Goal: Transaction & Acquisition: Purchase product/service

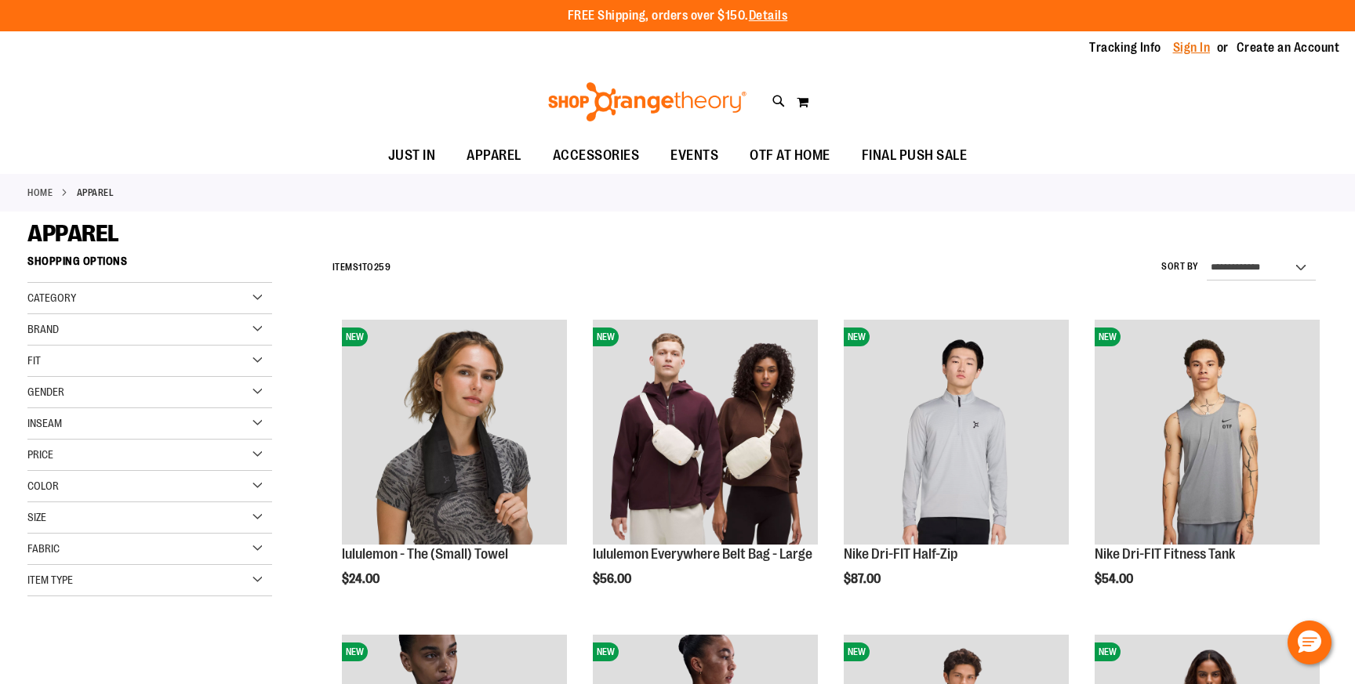
click at [1191, 42] on link "Sign In" at bounding box center [1192, 47] width 38 height 17
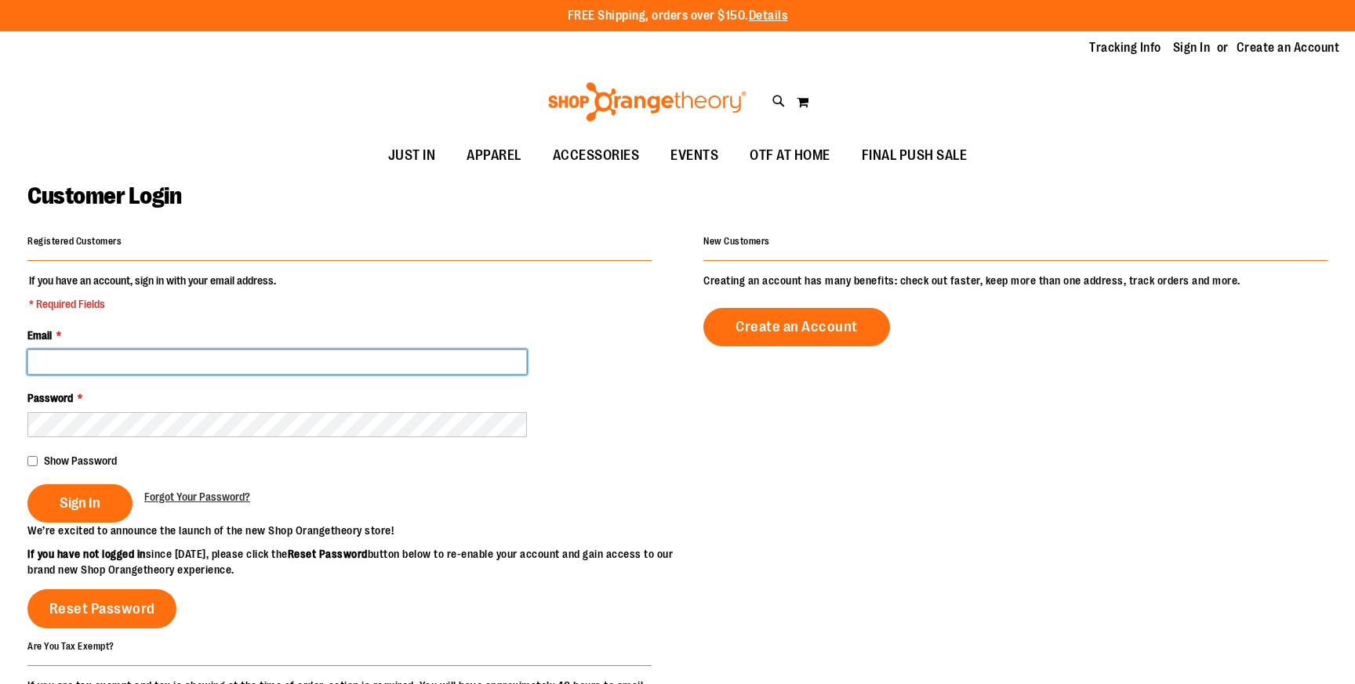
click at [245, 367] on input "Email *" at bounding box center [276, 362] width 499 height 25
type input "**********"
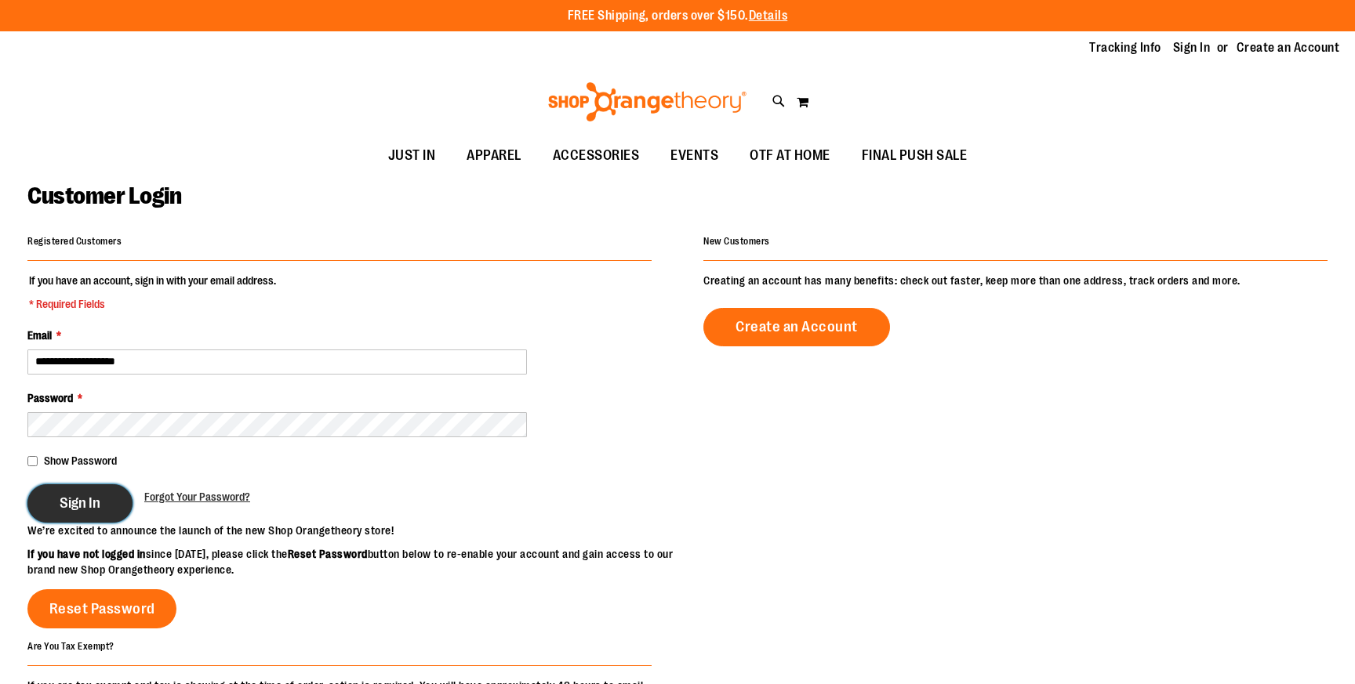
click at [67, 507] on span "Sign In" at bounding box center [80, 503] width 41 height 17
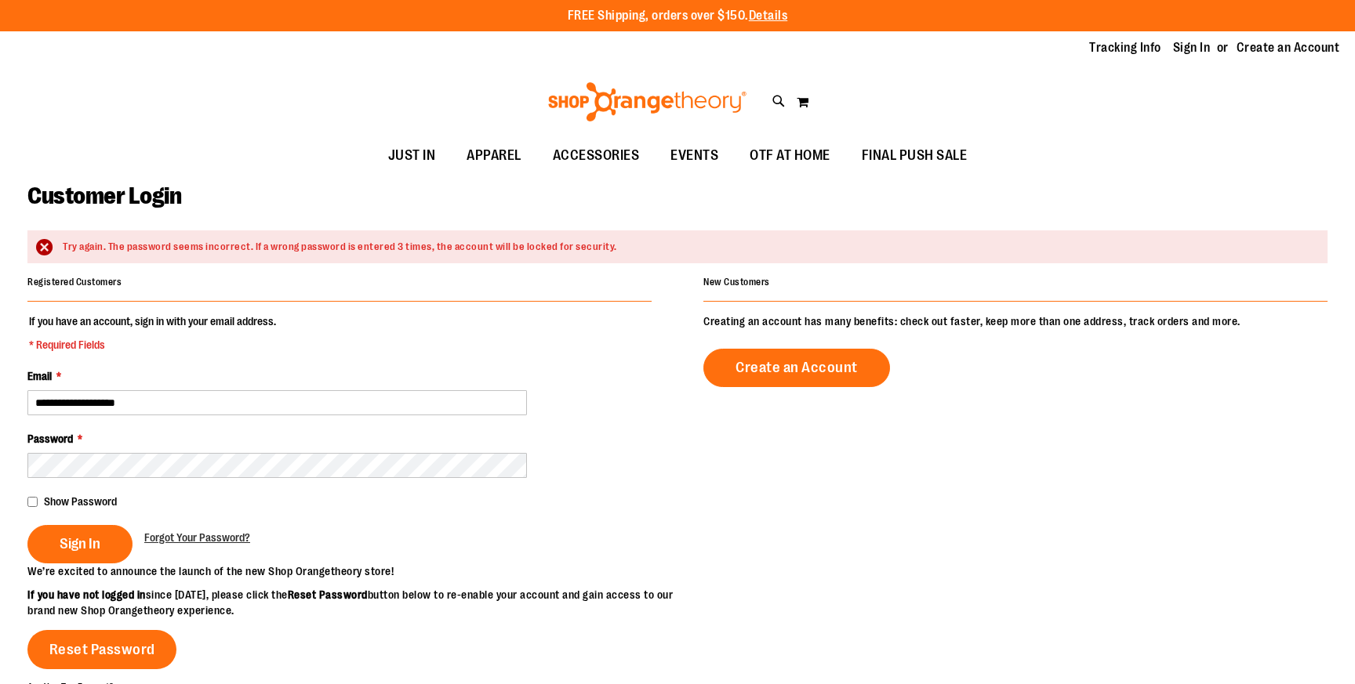
click at [36, 495] on div "Show Password" at bounding box center [339, 502] width 624 height 16
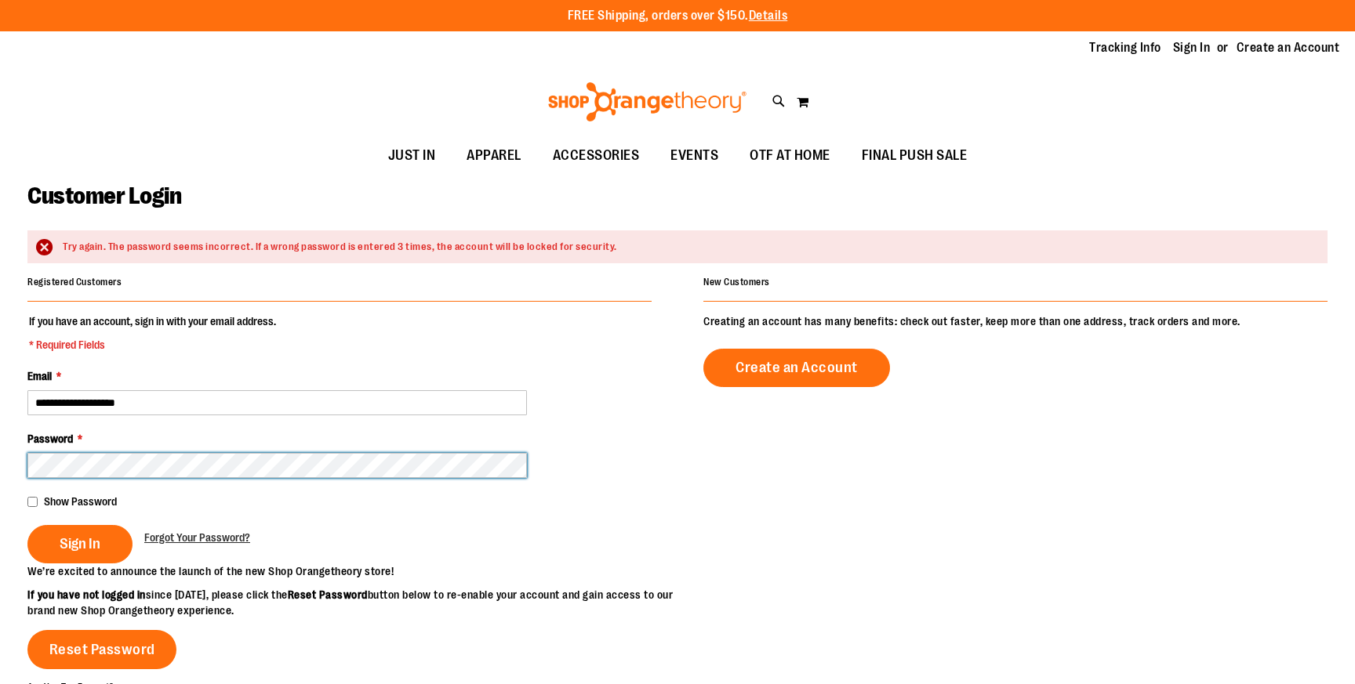
click at [27, 525] on button "Sign In" at bounding box center [79, 544] width 105 height 38
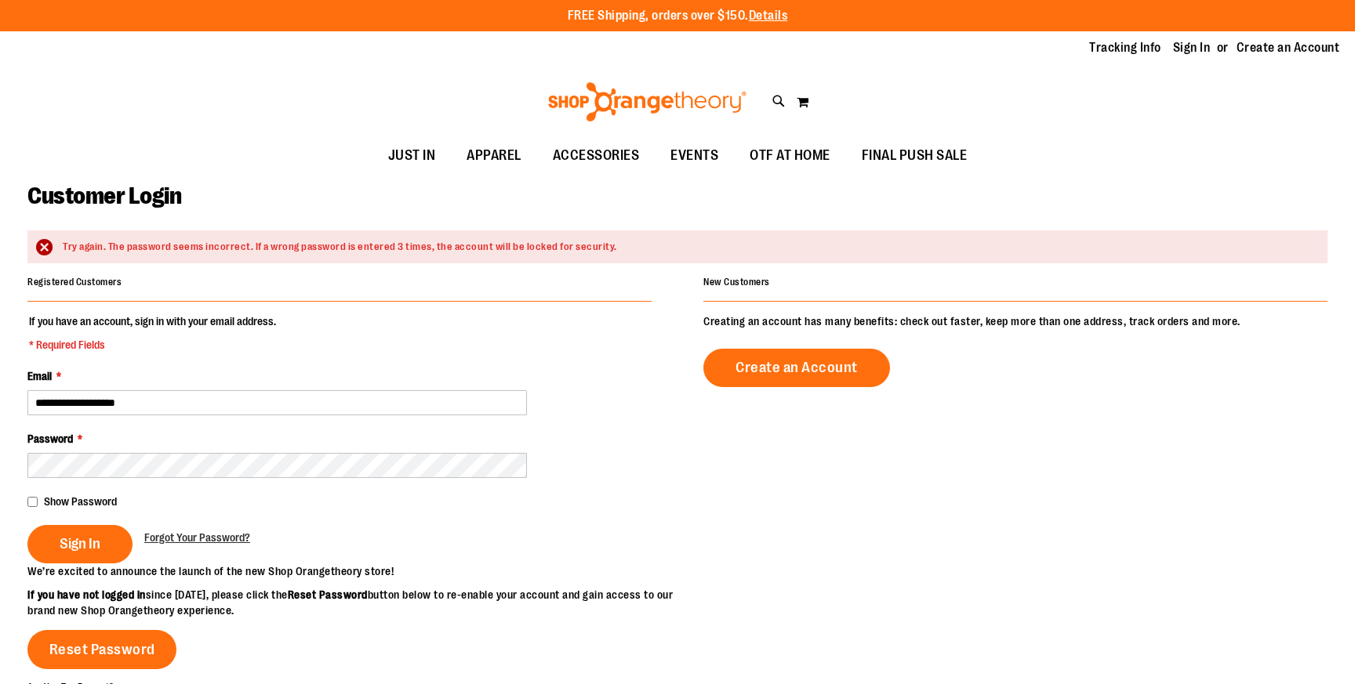
click at [52, 499] on span "Show Password" at bounding box center [80, 501] width 73 height 13
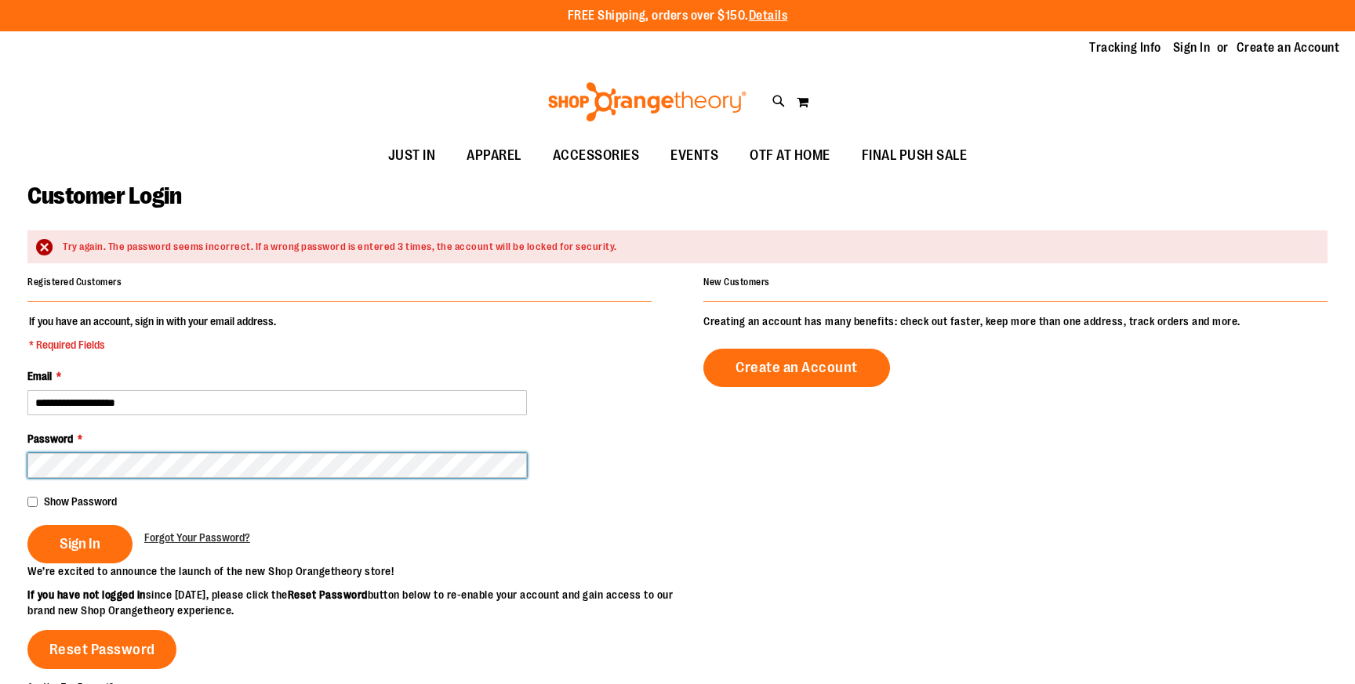
click at [27, 525] on button "Sign In" at bounding box center [79, 544] width 105 height 38
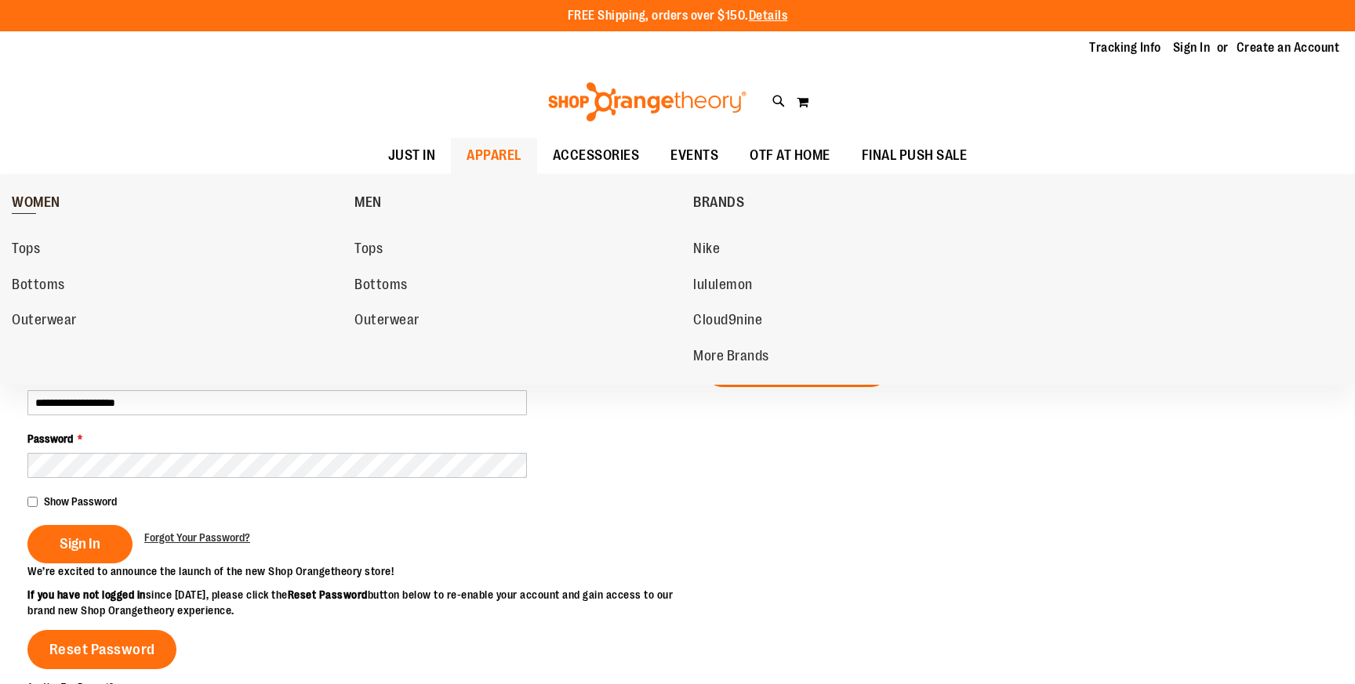
click at [31, 202] on span "WOMEN" at bounding box center [36, 204] width 49 height 20
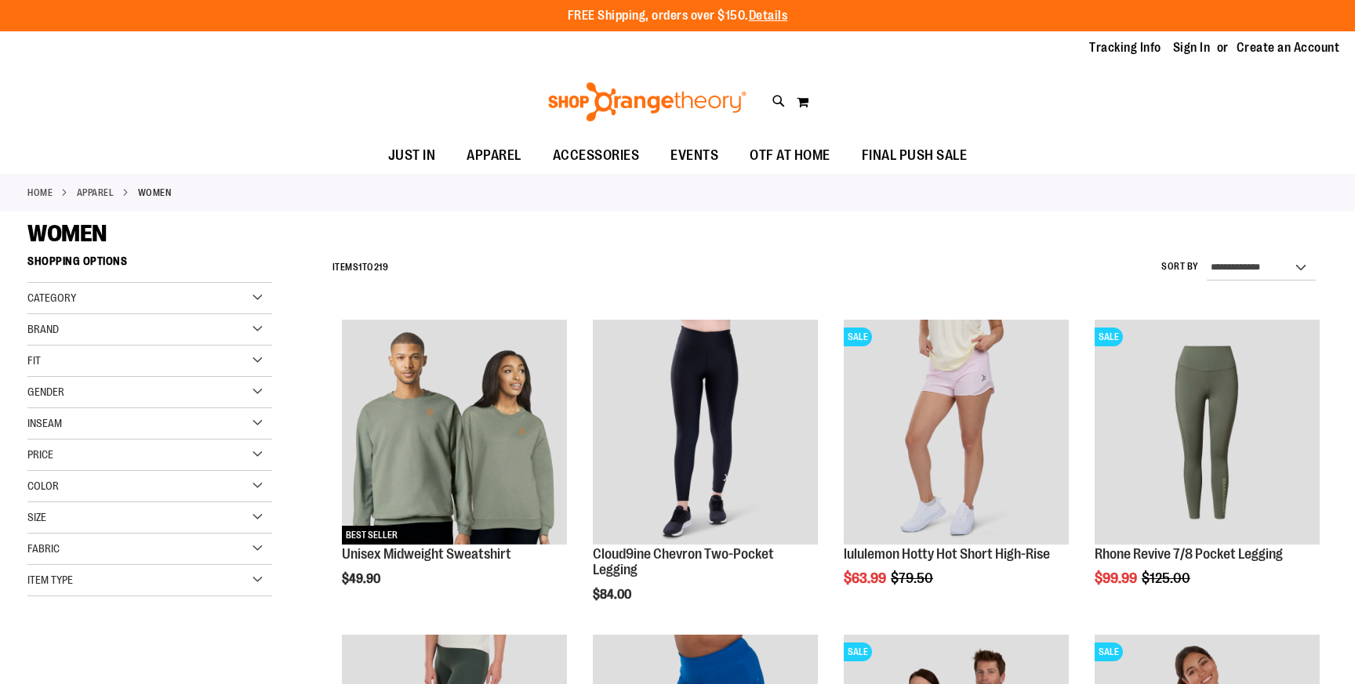
click at [129, 347] on div "Fit" at bounding box center [149, 361] width 245 height 31
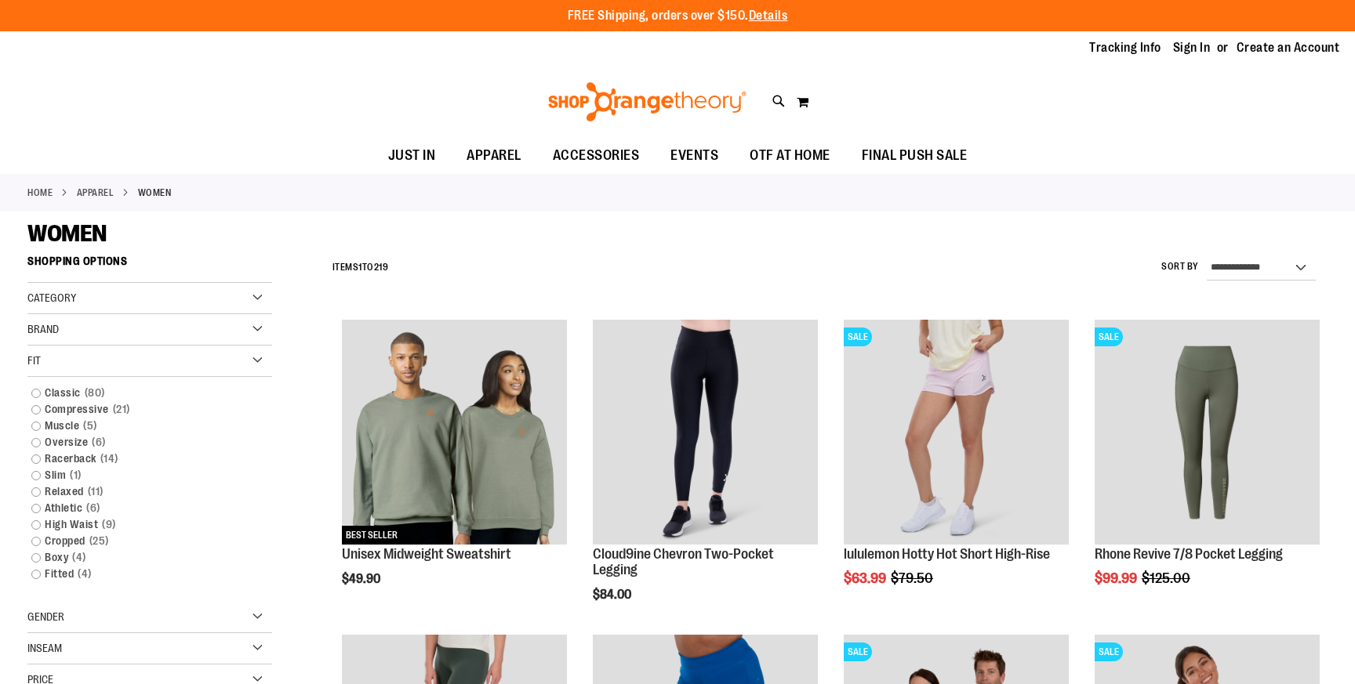
click at [133, 335] on div "Brand" at bounding box center [149, 329] width 245 height 31
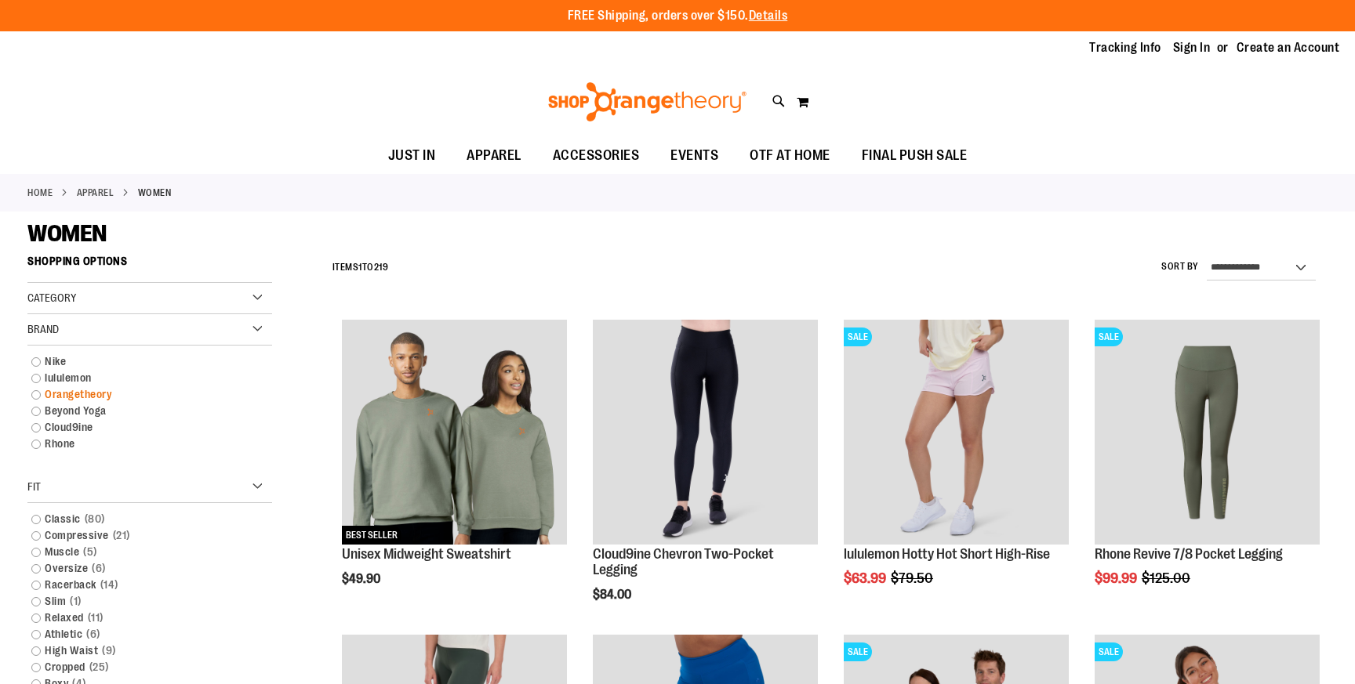
click at [103, 398] on link "Orangetheory" at bounding box center [141, 394] width 235 height 16
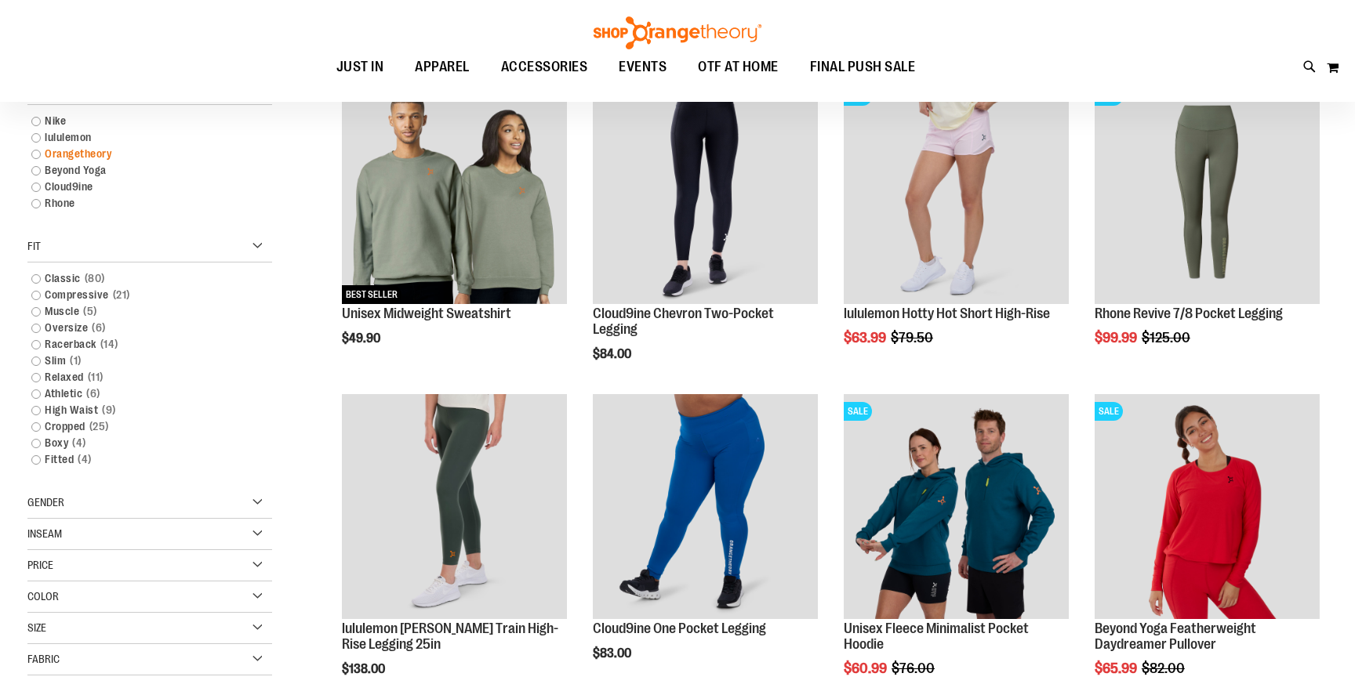
scroll to position [248, 0]
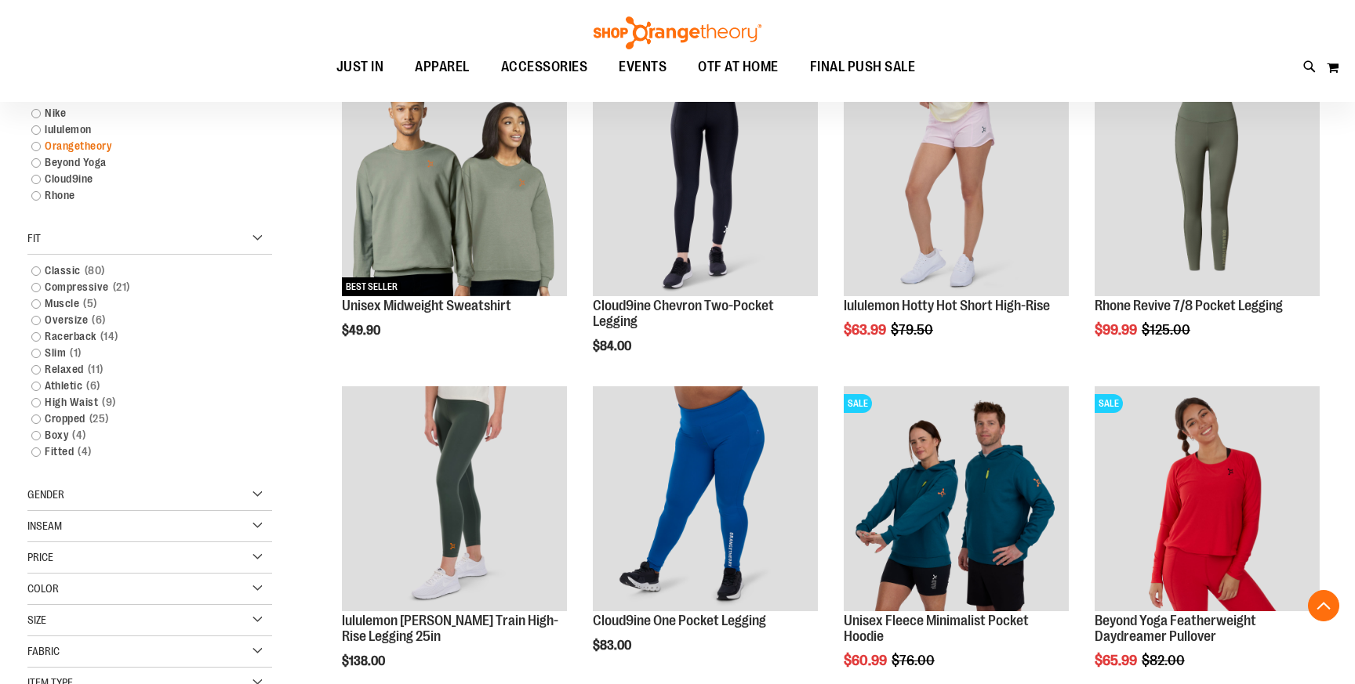
click at [37, 145] on link "Orangetheory" at bounding box center [141, 146] width 235 height 16
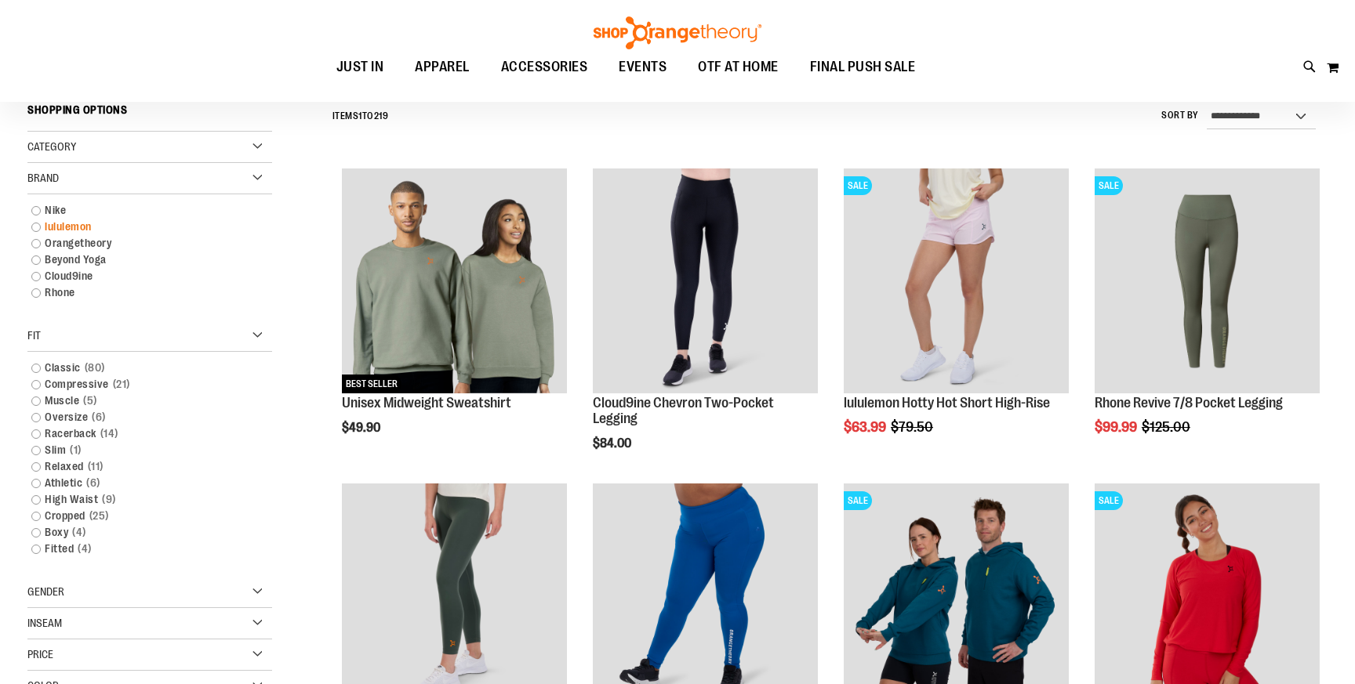
scroll to position [146, 0]
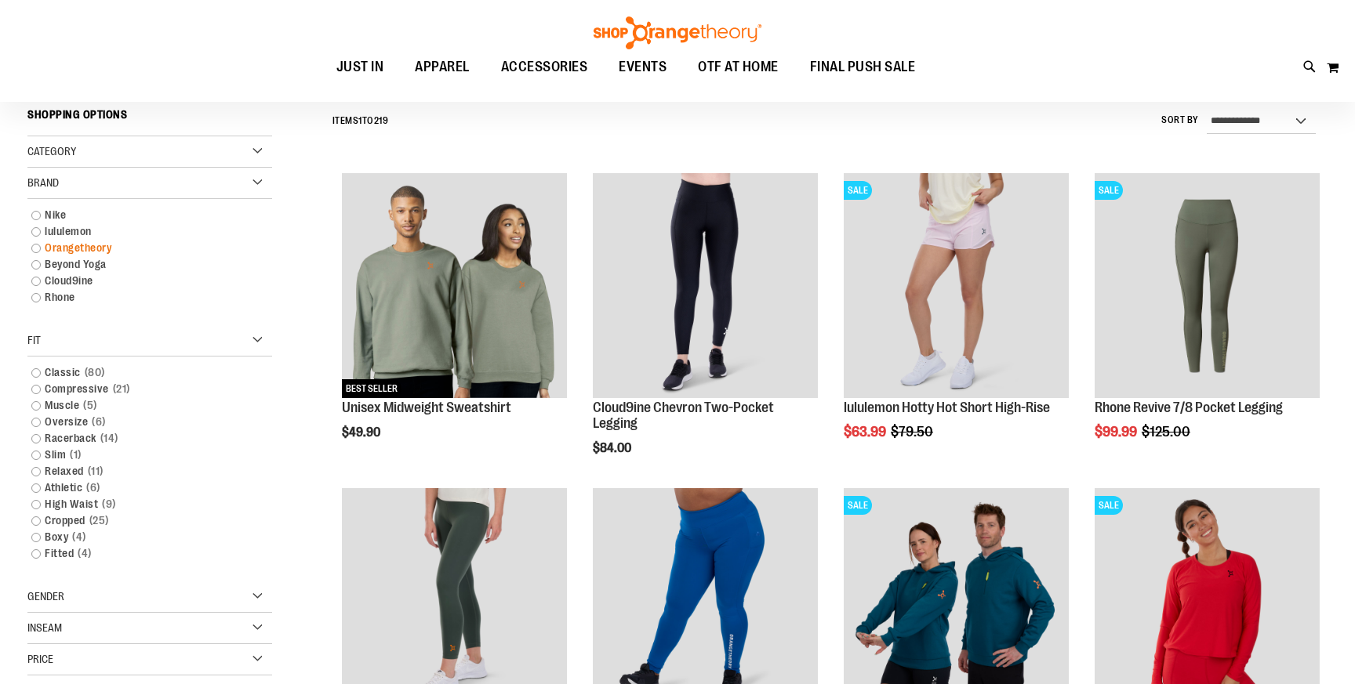
click at [35, 250] on link "Orangetheory" at bounding box center [141, 248] width 235 height 16
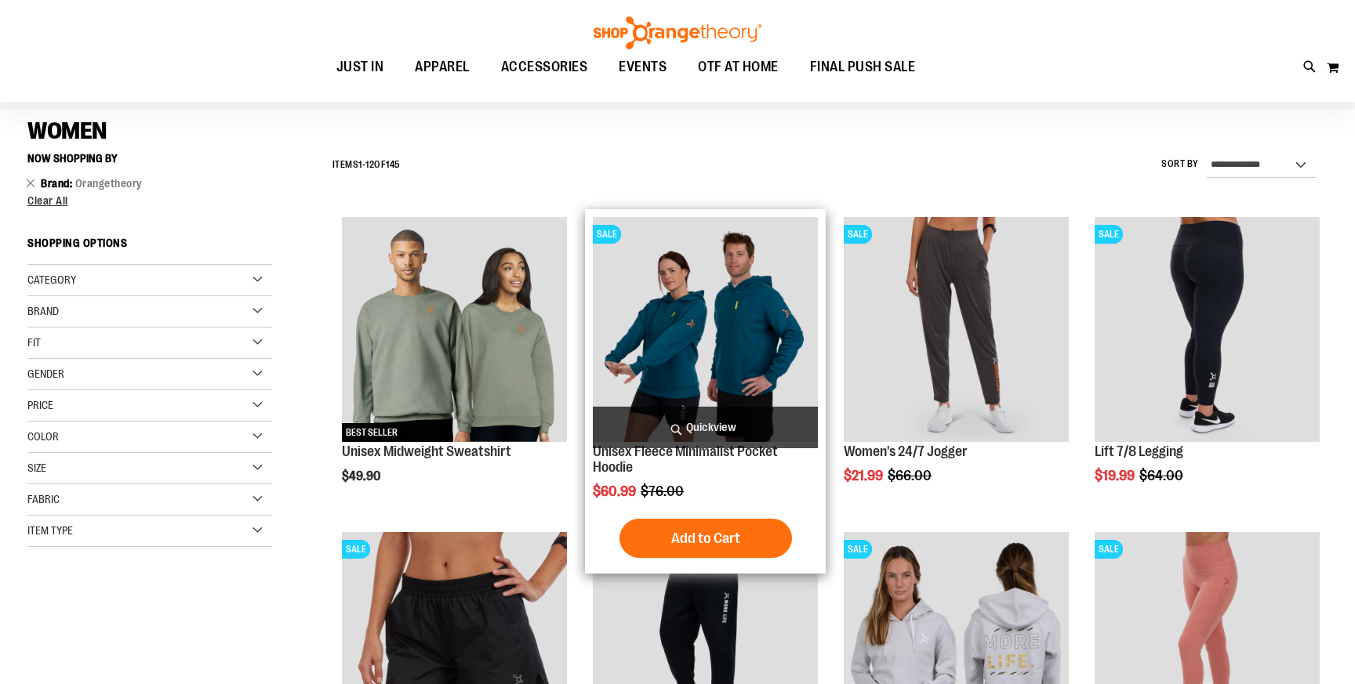
scroll to position [56, 0]
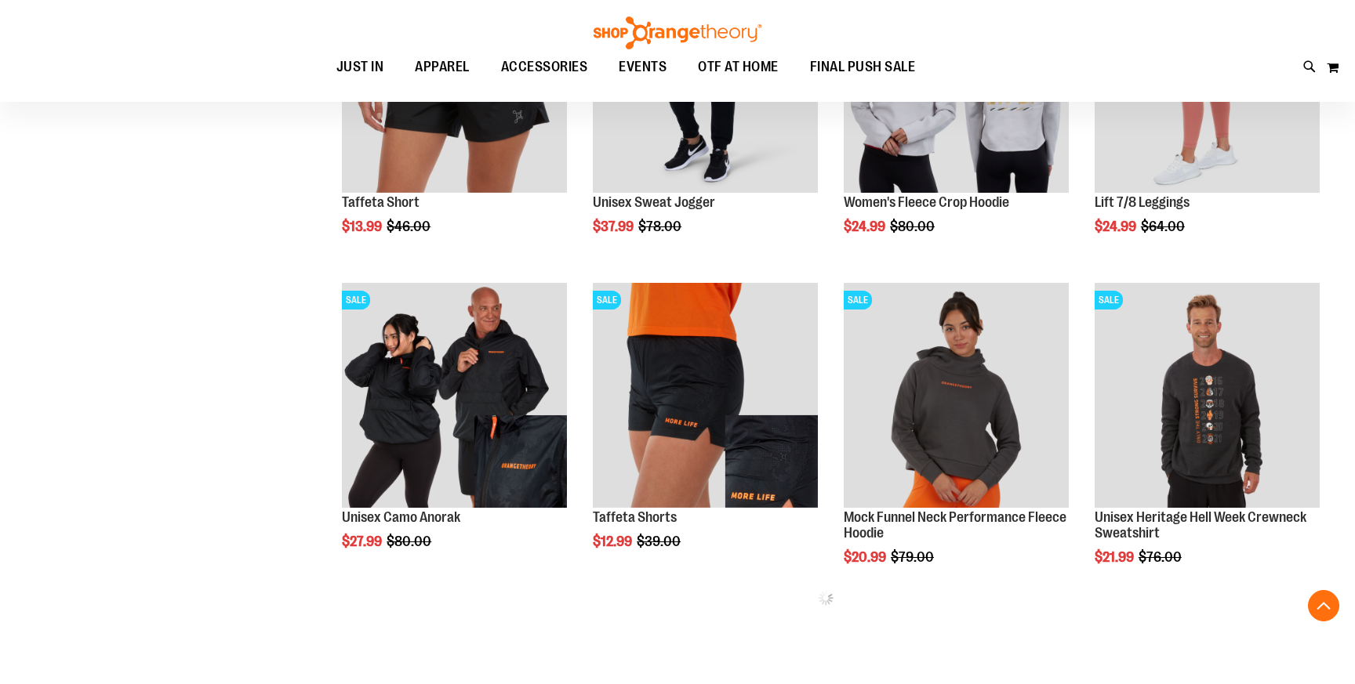
scroll to position [670, 0]
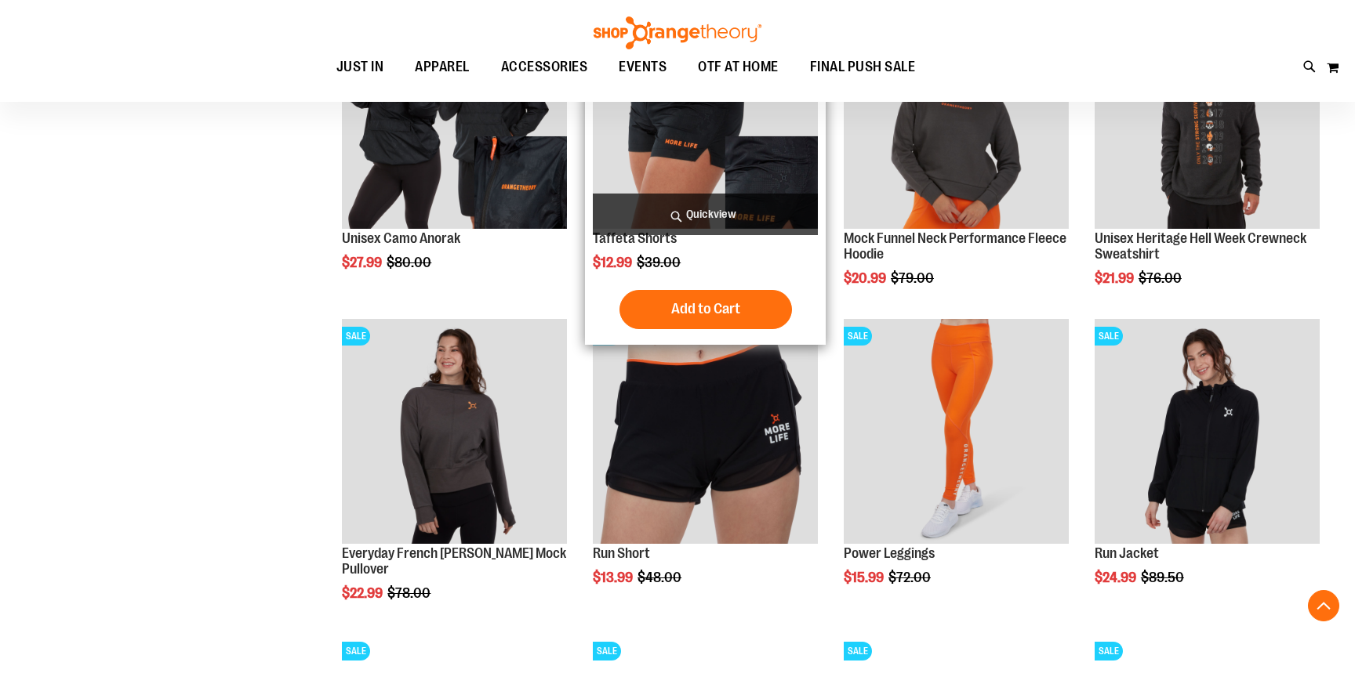
scroll to position [1249, 0]
